Goal: Find specific page/section: Find specific page/section

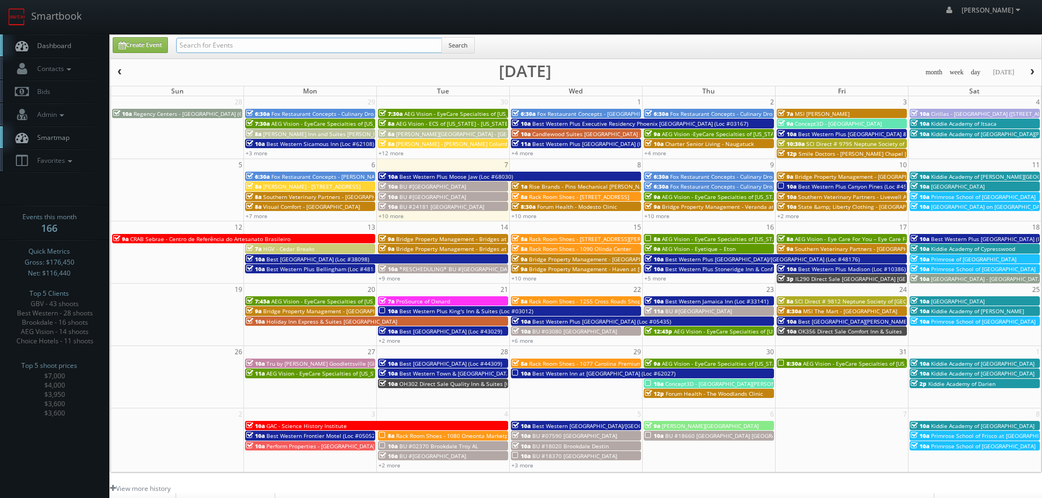
paste input "theblvdgrp.com theblvdgrp.com"
drag, startPoint x: 0, startPoint y: 0, endPoint x: 322, endPoint y: 49, distance: 325.3
click at [322, 49] on input "text" at bounding box center [309, 45] width 266 height 15
drag, startPoint x: 215, startPoint y: 45, endPoint x: 517, endPoint y: 54, distance: 302.0
click at [517, 54] on div "Create Event theblvdgrp.com theblvdgrp.com Search" at bounding box center [576, 47] width 945 height 21
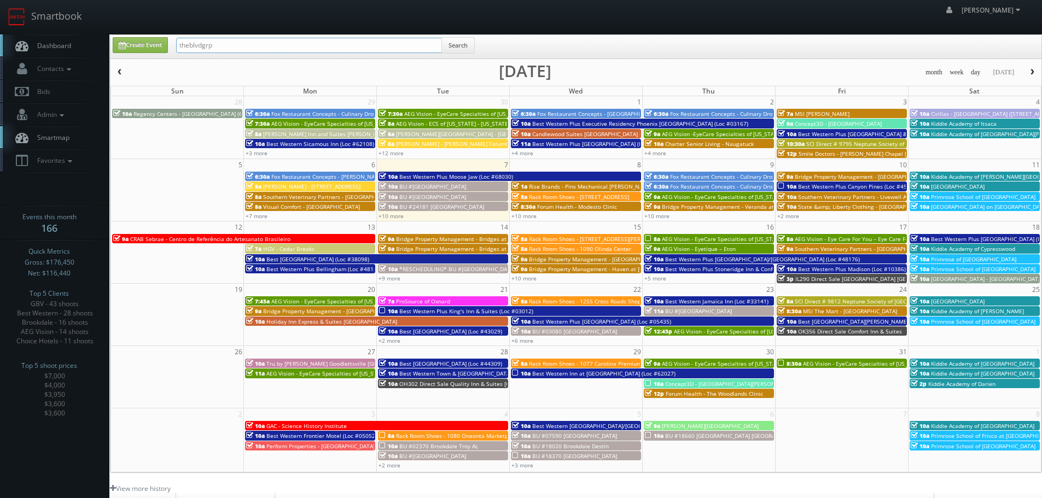
type input "theblvdgrp"
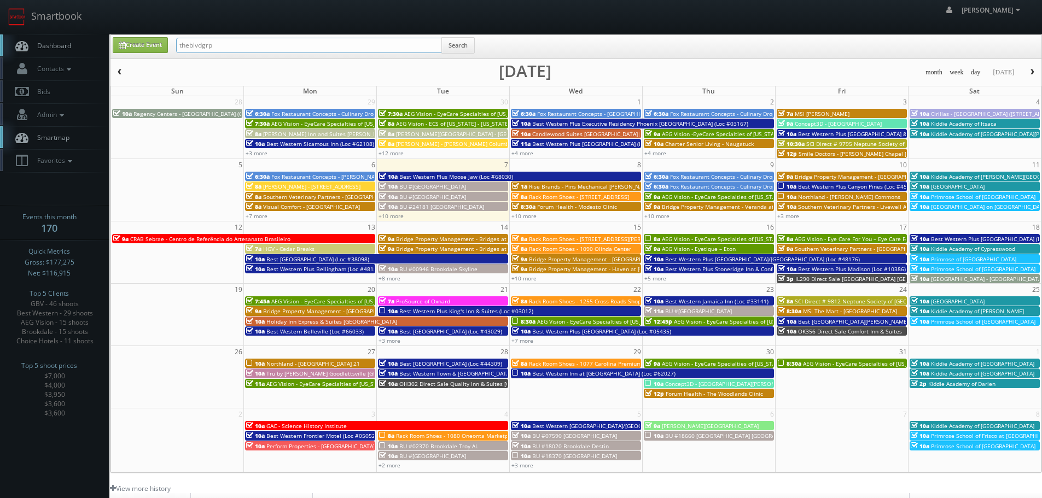
click at [191, 45] on input "theblvdgrp" at bounding box center [309, 45] width 266 height 15
type input "blvdgrp"
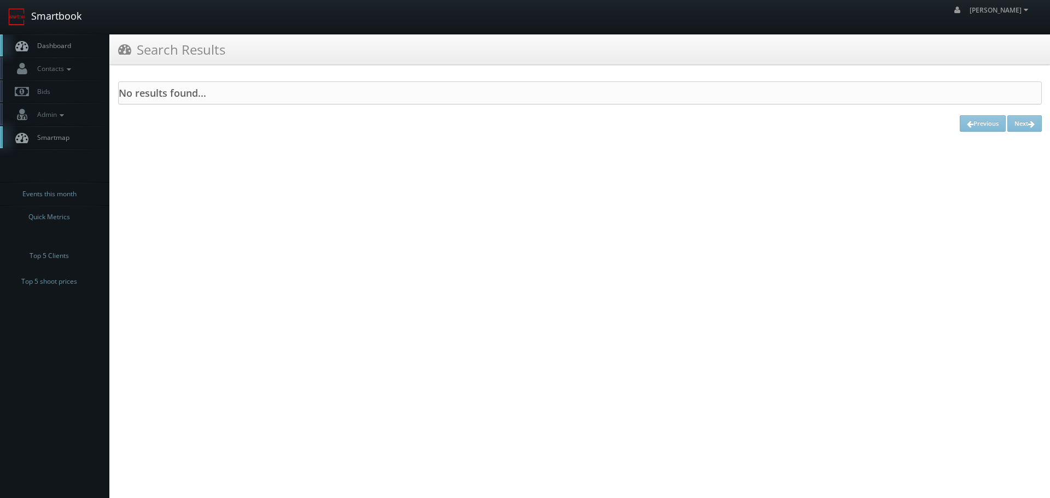
click at [65, 23] on link "Smartbook" at bounding box center [45, 17] width 90 height 34
